Goal: Information Seeking & Learning: Check status

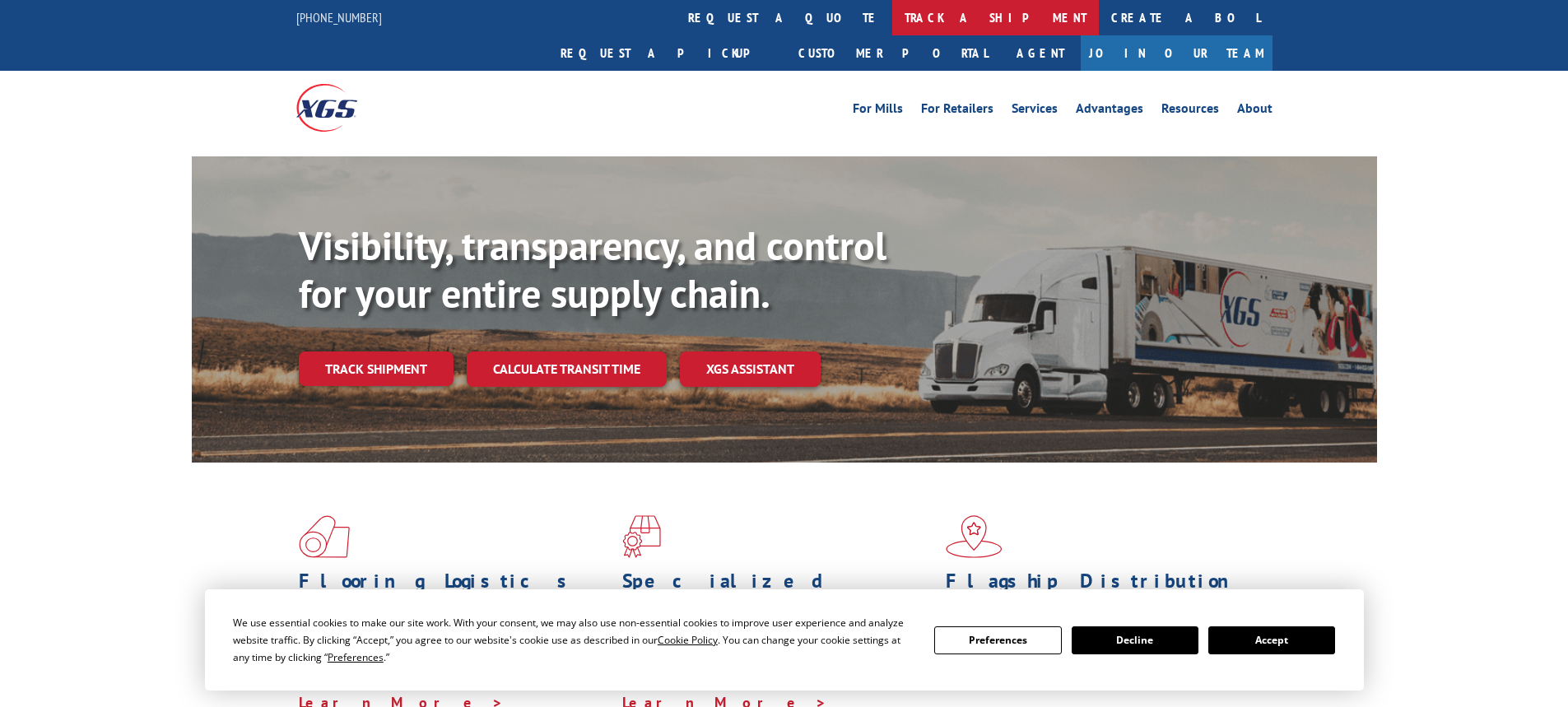
click at [893, 19] on link "track a shipment" at bounding box center [996, 17] width 206 height 36
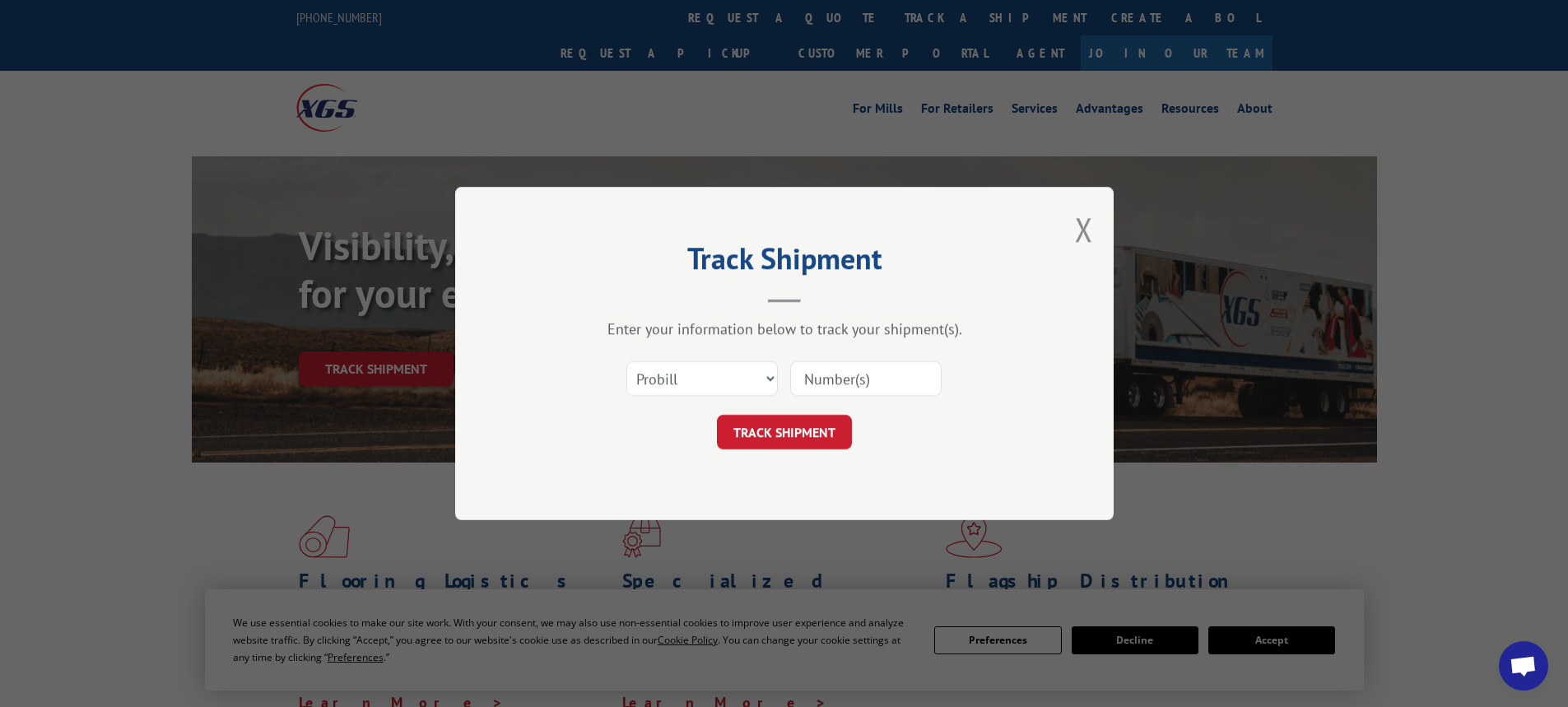
paste input "01819606201"
type input "01819606201"
click at [789, 433] on button "TRACK SHIPMENT" at bounding box center [784, 433] width 135 height 35
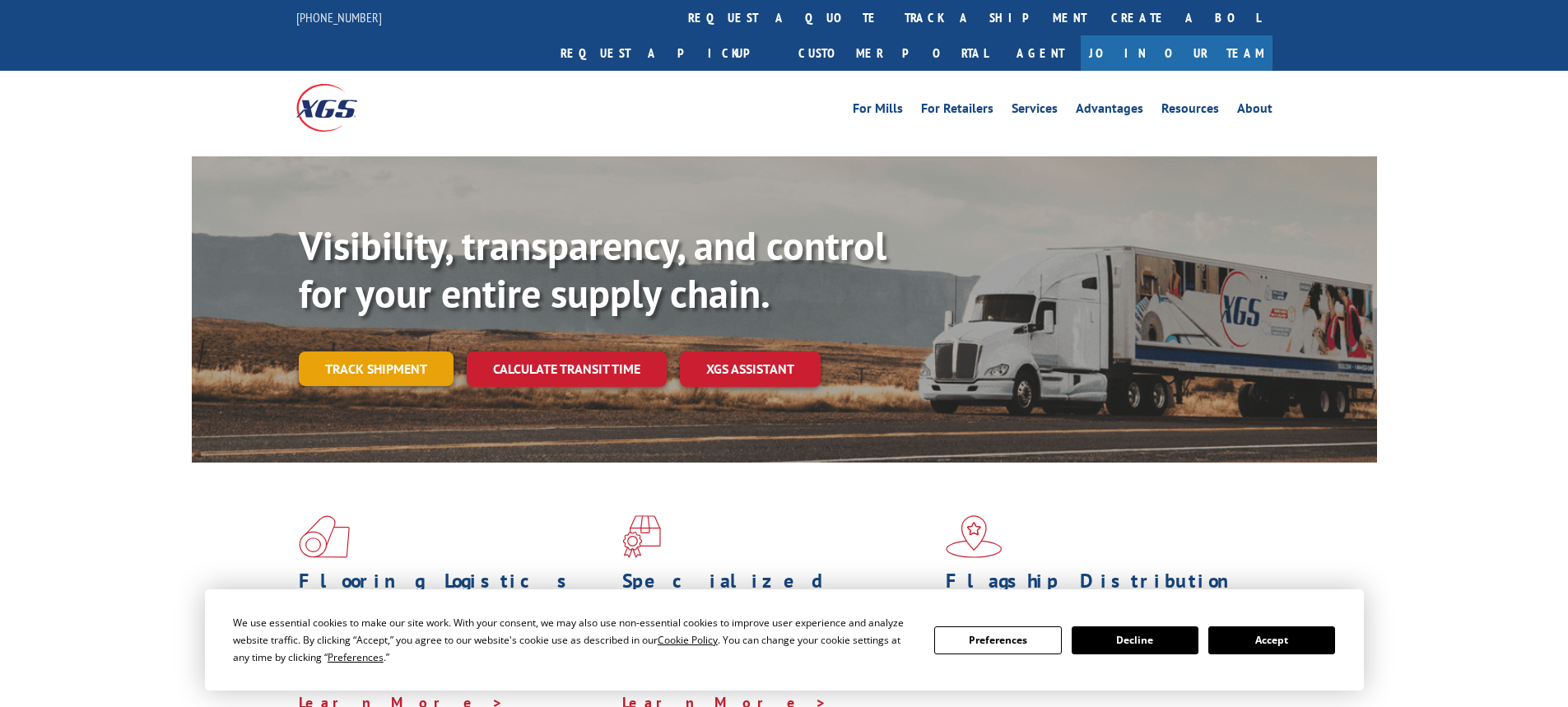
click at [383, 352] on link "Track shipment" at bounding box center [376, 369] width 155 height 35
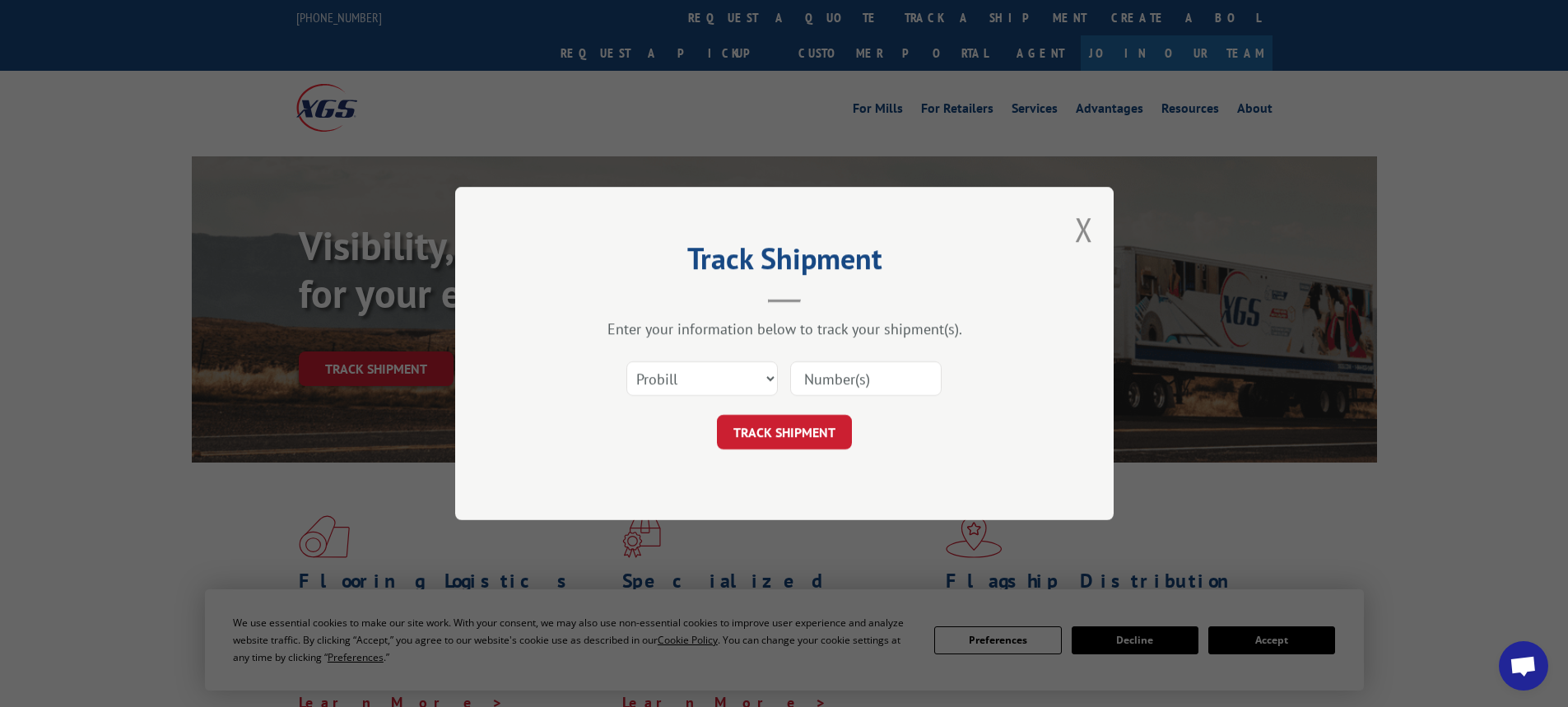
paste input "01819606201"
type input "01819606201"
click at [803, 428] on button "TRACK SHIPMENT" at bounding box center [784, 433] width 135 height 35
